Goal: Task Accomplishment & Management: Complete application form

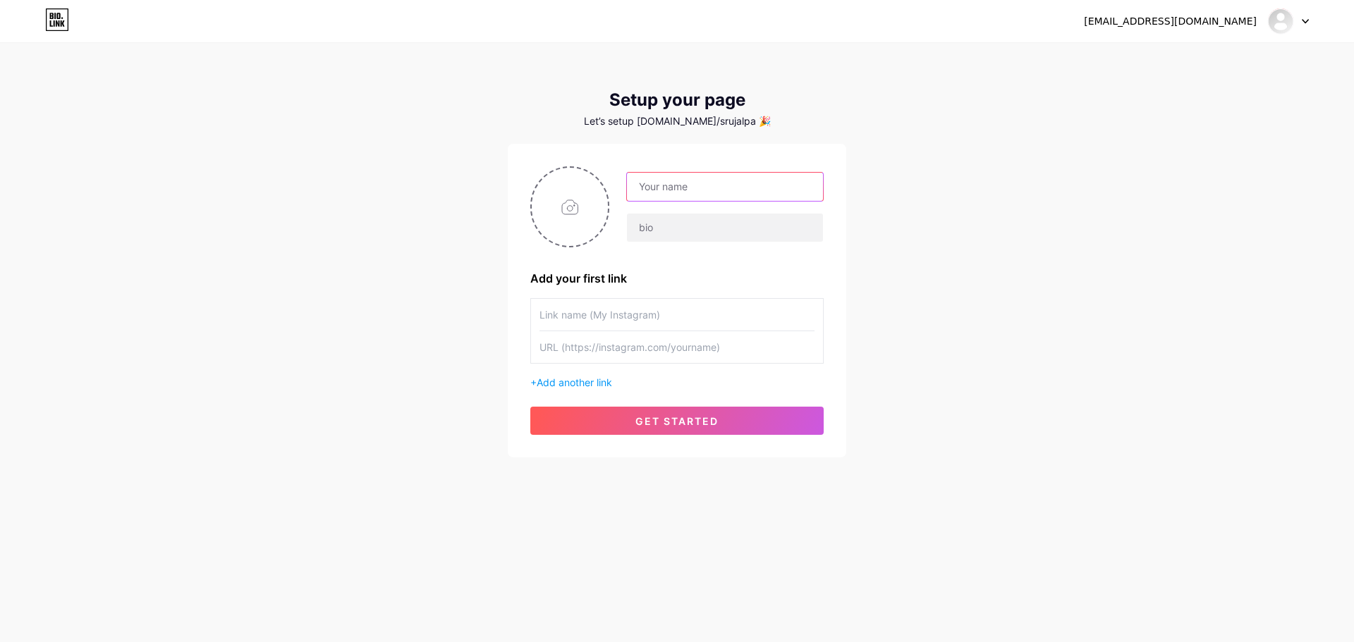
click at [663, 195] on input "text" at bounding box center [725, 187] width 196 height 28
click at [728, 188] on input "[EMAIL_ADDRESS][DOMAIN_NAME]" at bounding box center [725, 187] width 196 height 28
click at [634, 293] on div "[EMAIL_ADDRESS][DOMAIN_NAME] Add your first link + Add another link get started" at bounding box center [676, 300] width 293 height 269
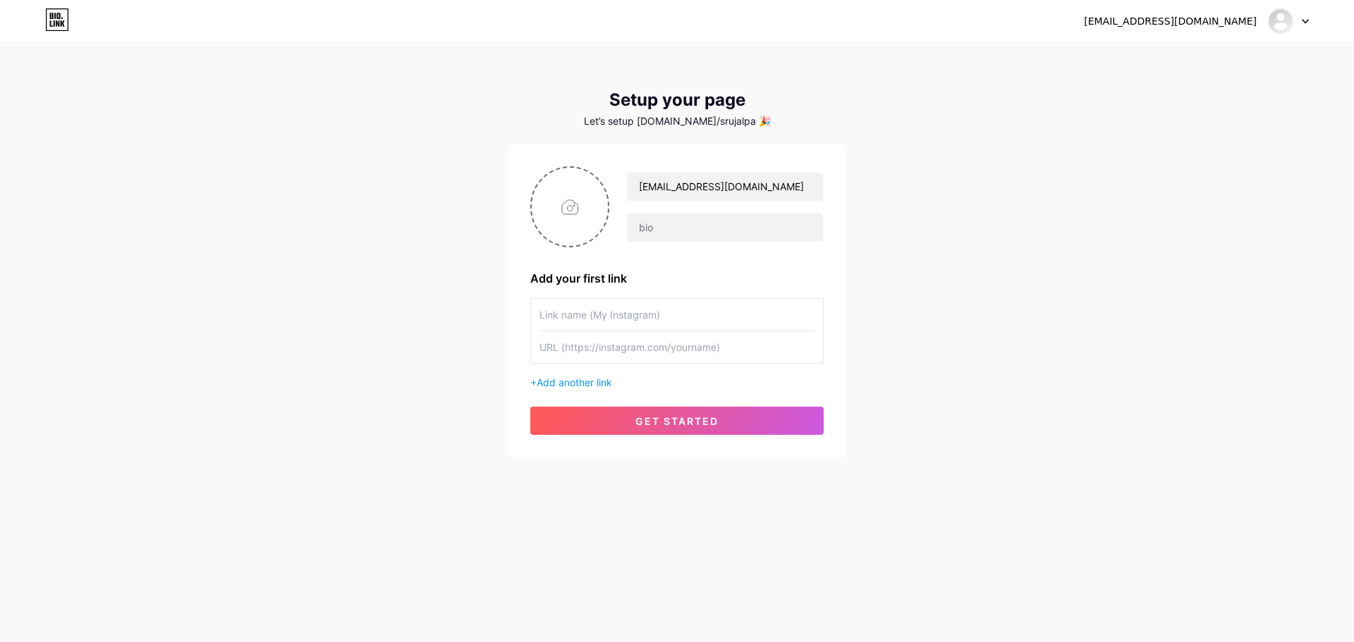
click at [647, 315] on input "text" at bounding box center [676, 315] width 275 height 32
click at [731, 122] on div "Let’s setup [DOMAIN_NAME]/srujalpa 🎉" at bounding box center [677, 121] width 339 height 11
click at [748, 185] on input "[EMAIL_ADDRESS][DOMAIN_NAME]" at bounding box center [725, 187] width 196 height 28
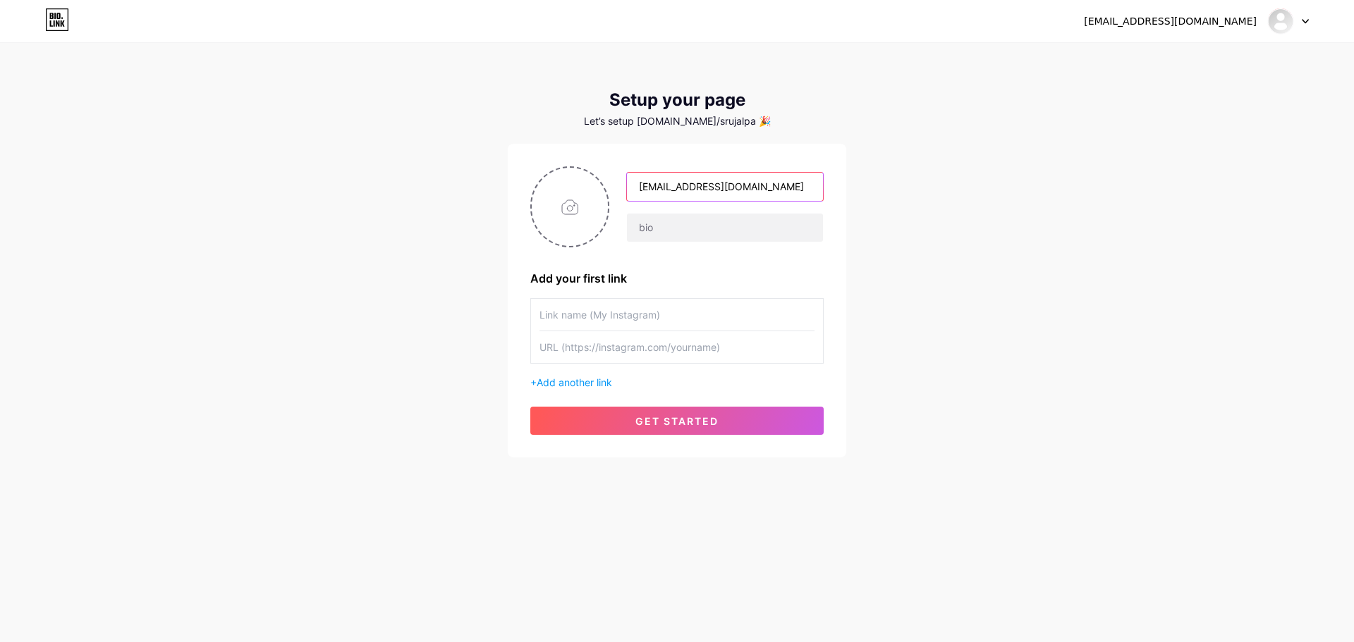
click at [748, 185] on input "[EMAIL_ADDRESS][DOMAIN_NAME]" at bounding box center [725, 187] width 196 height 28
type input "[PERSON_NAME]"
